Goal: Task Accomplishment & Management: Manage account settings

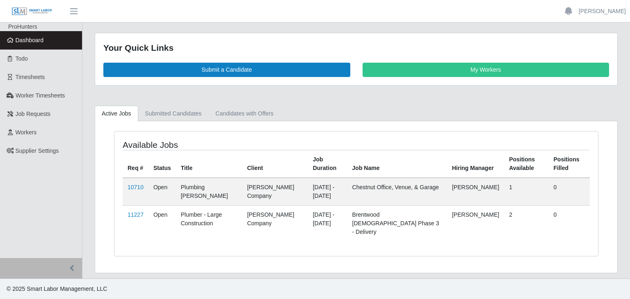
click at [407, 79] on div "Your Quick Links Submit a Candidate My Workers" at bounding box center [356, 59] width 522 height 52
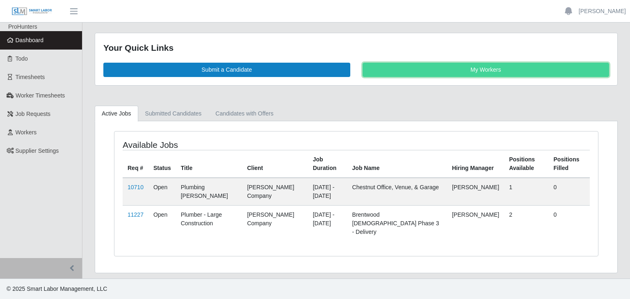
click at [407, 75] on link "My Workers" at bounding box center [485, 70] width 247 height 14
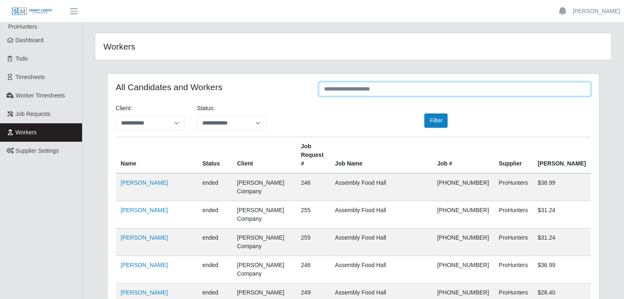
click at [340, 91] on input "text" at bounding box center [455, 89] width 272 height 14
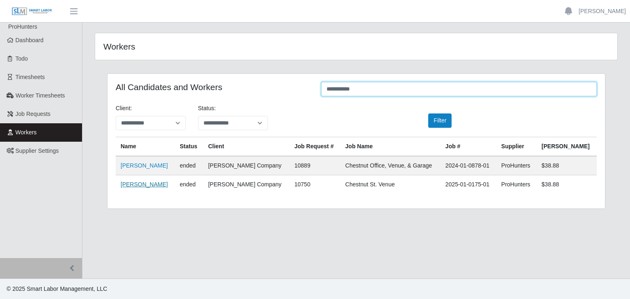
type input "**********"
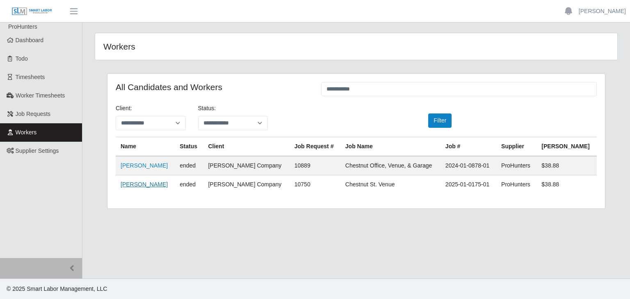
click at [151, 184] on link "[PERSON_NAME]" at bounding box center [144, 184] width 47 height 7
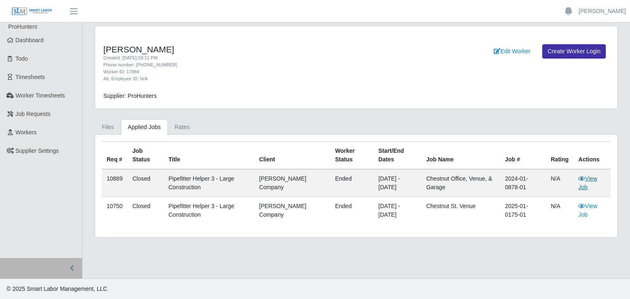
click at [594, 181] on link "View Job" at bounding box center [587, 182] width 19 height 15
